Goal: Task Accomplishment & Management: Use online tool/utility

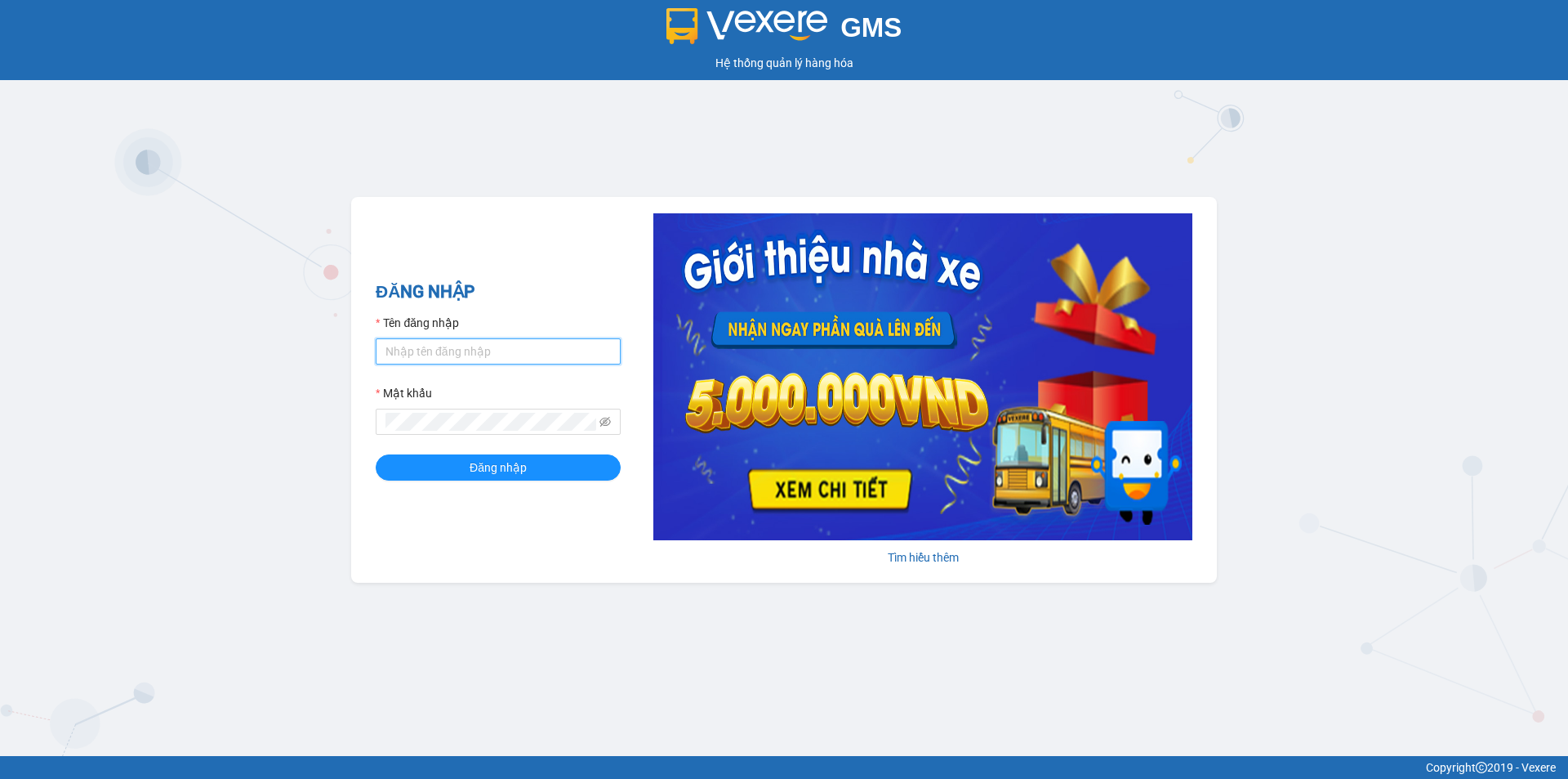
click at [477, 358] on input "Tên đăng nhập" at bounding box center [498, 351] width 245 height 26
type input "bich.quochoang"
click at [490, 480] on button "Đăng nhập" at bounding box center [498, 467] width 245 height 26
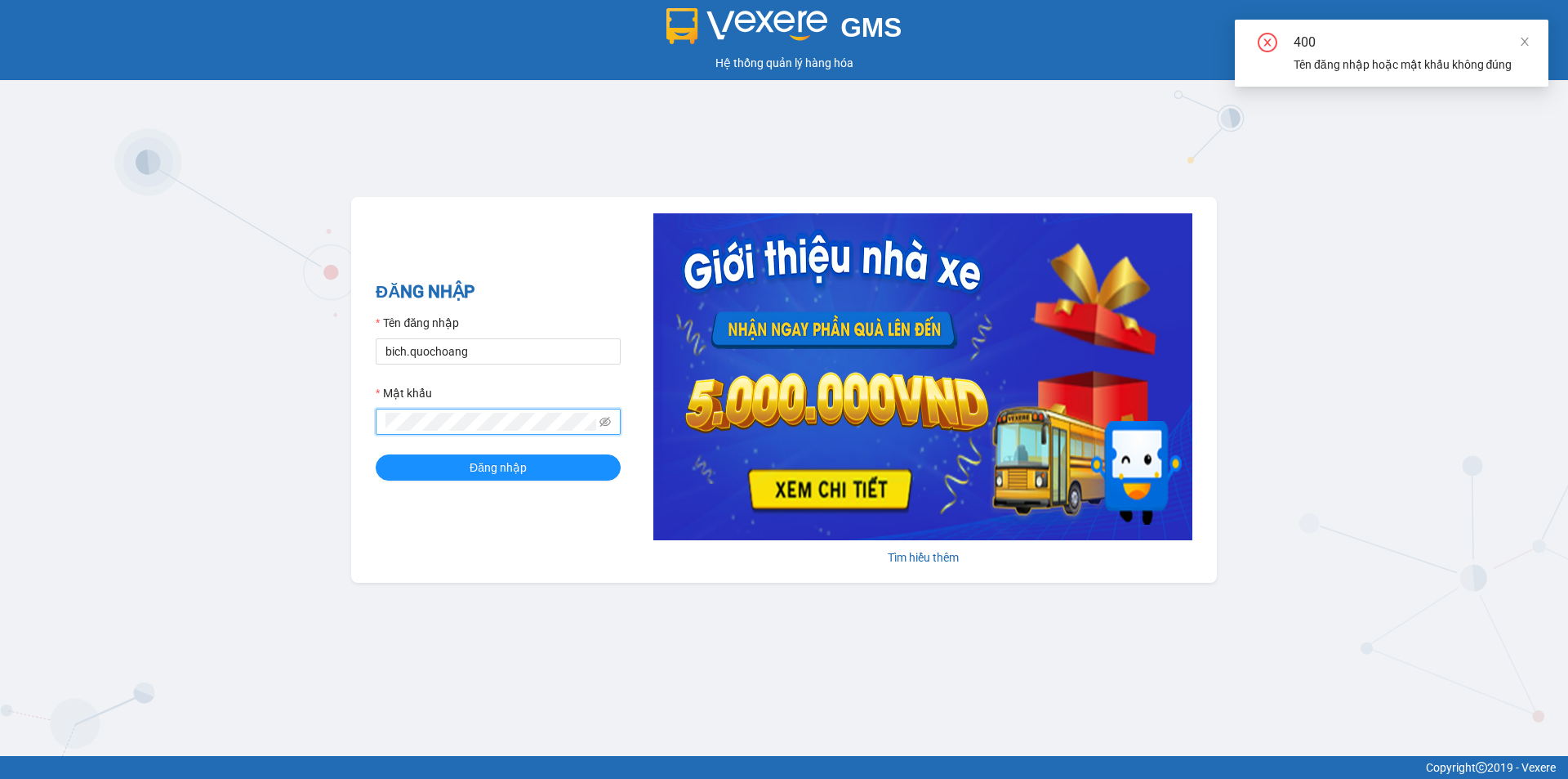
click at [602, 417] on icon "eye-invisible" at bounding box center [606, 422] width 12 height 12
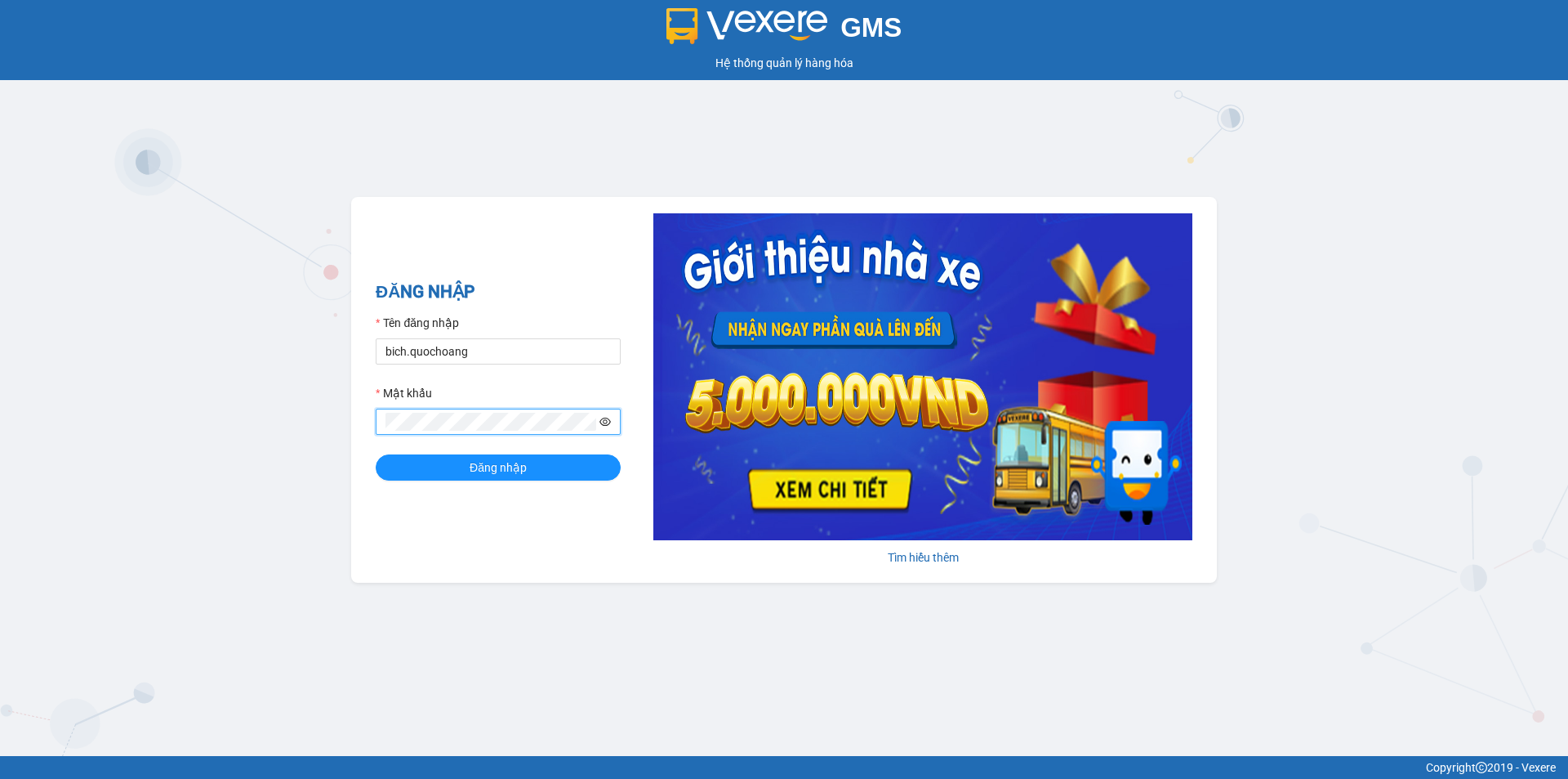
click at [608, 418] on icon "eye" at bounding box center [606, 422] width 12 height 12
click at [544, 468] on button "Đăng nhập" at bounding box center [498, 467] width 245 height 26
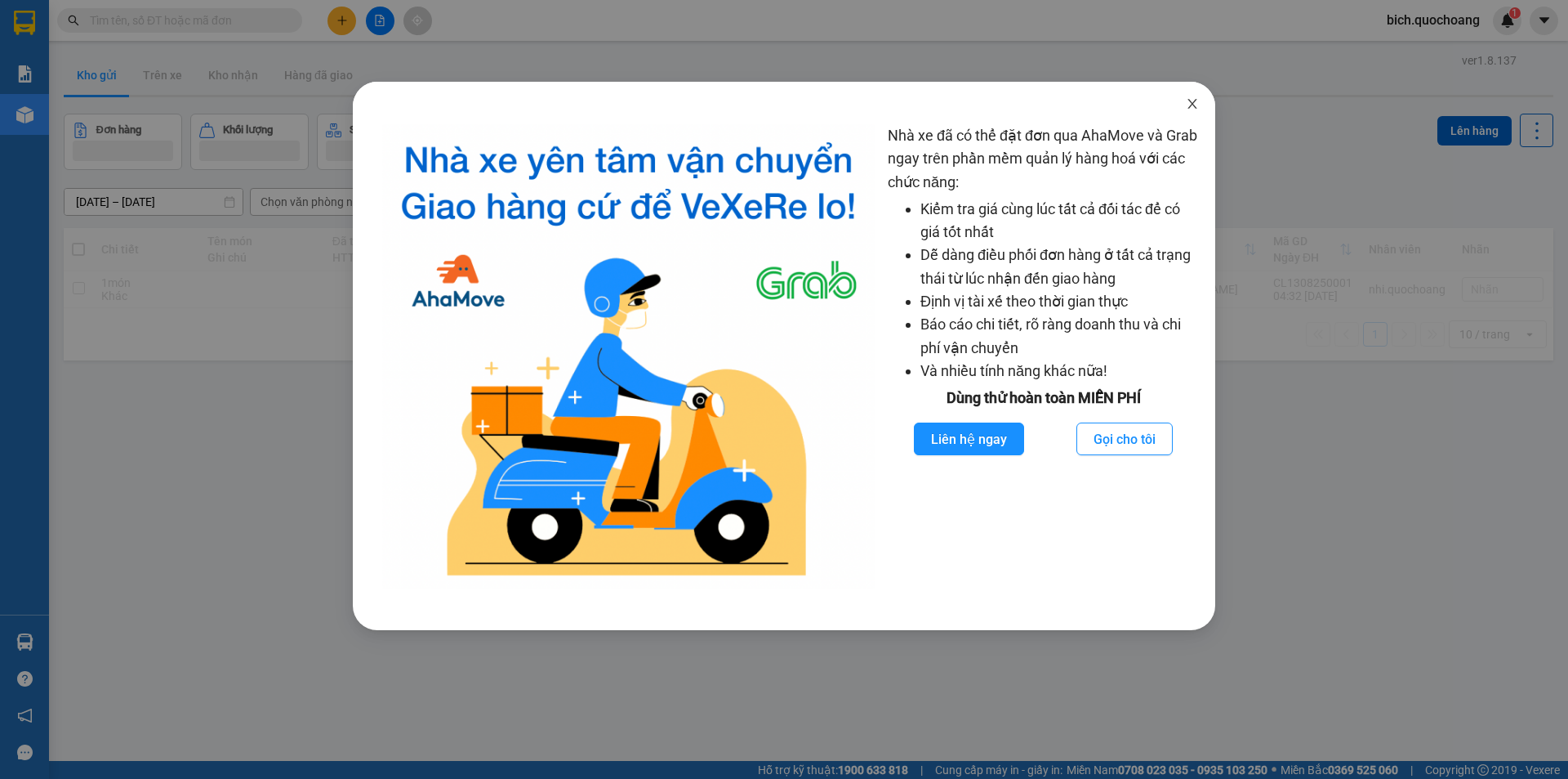
click at [1197, 111] on span "Close" at bounding box center [1192, 104] width 46 height 46
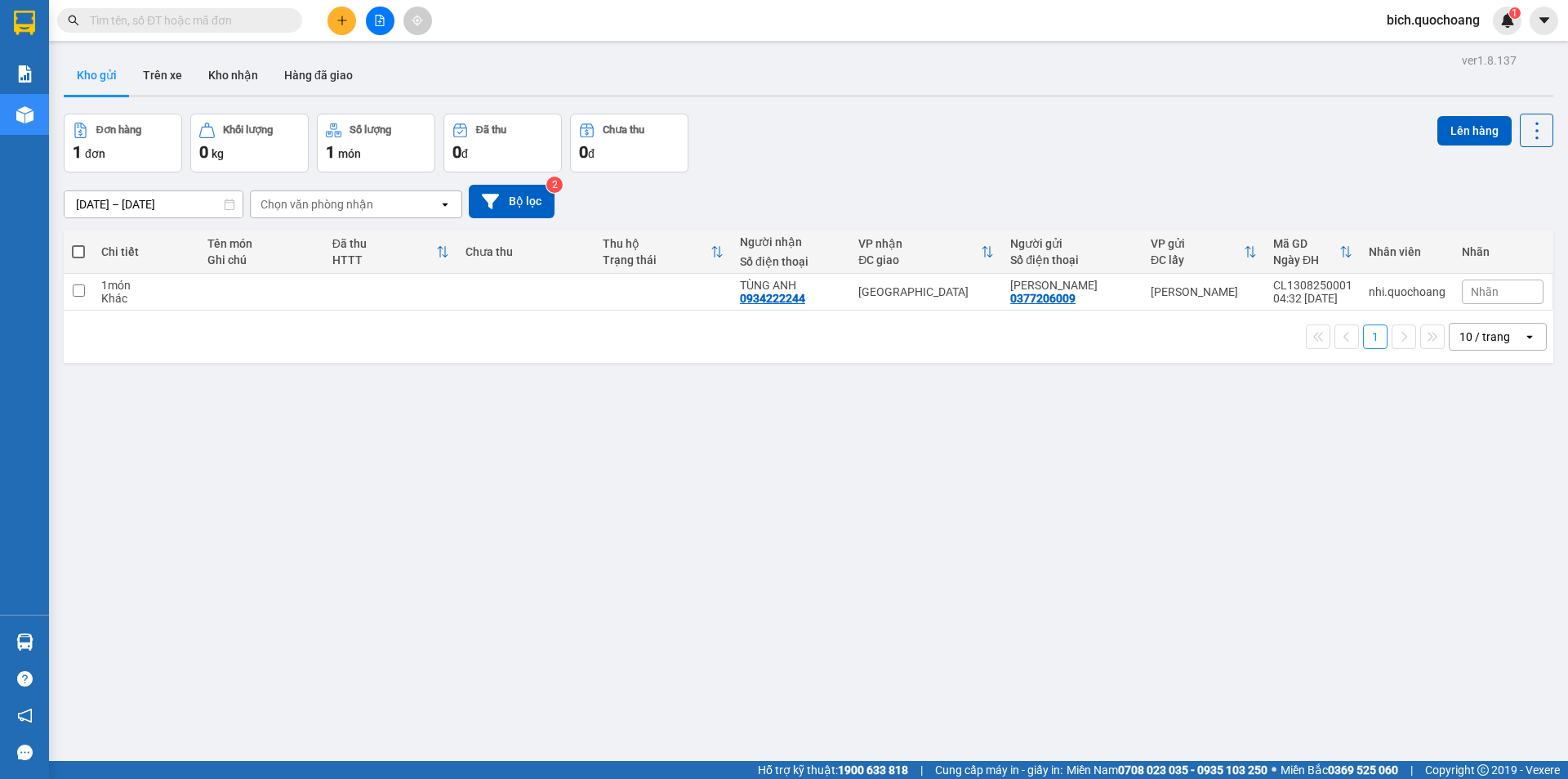
click at [1467, 334] on div "10 / trang" at bounding box center [1485, 336] width 50 height 16
click at [1465, 515] on span "100 / trang" at bounding box center [1479, 517] width 59 height 16
click at [226, 26] on input "text" at bounding box center [186, 20] width 193 height 18
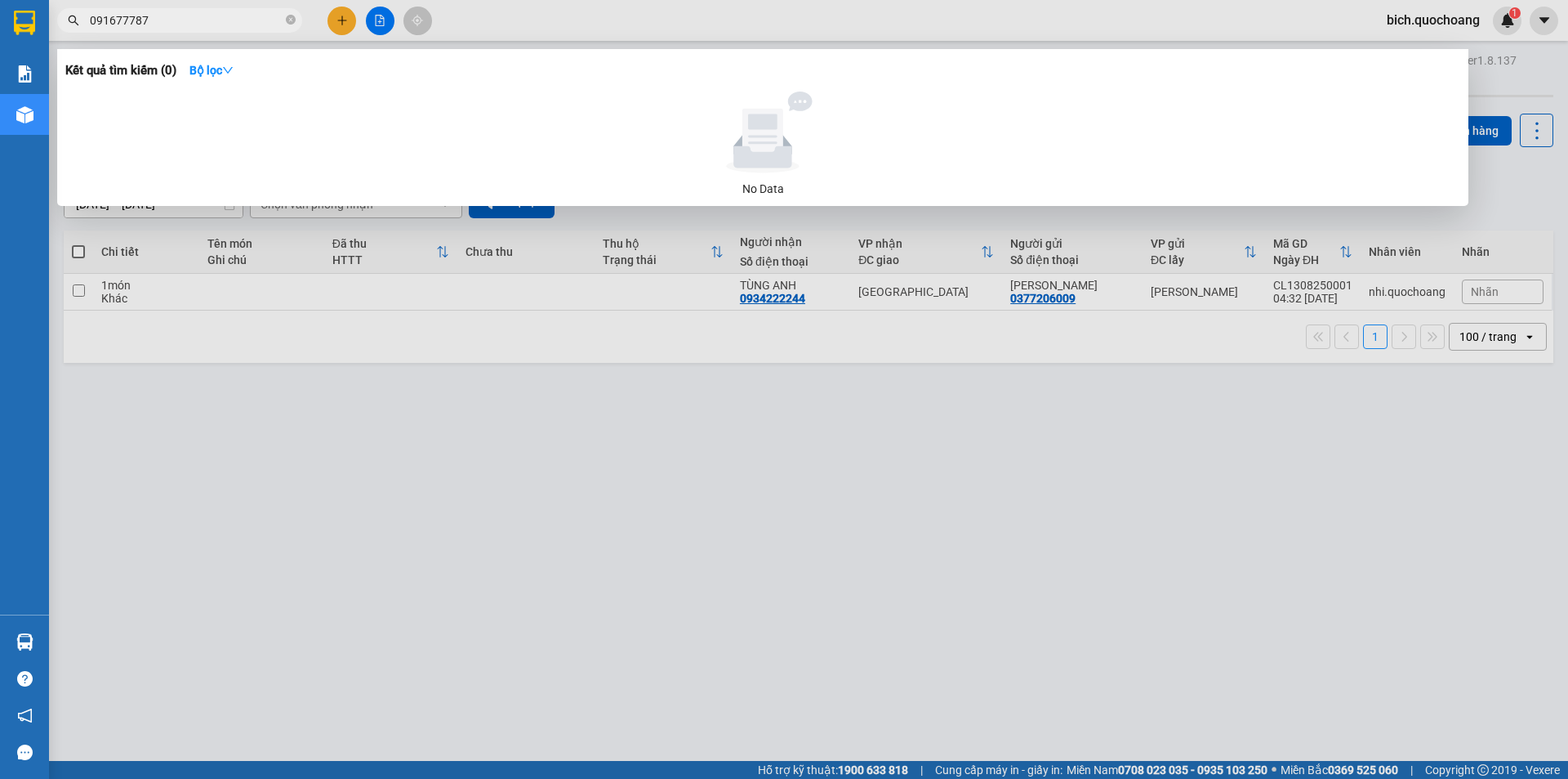
type input "0916777877"
